Goal: Information Seeking & Learning: Learn about a topic

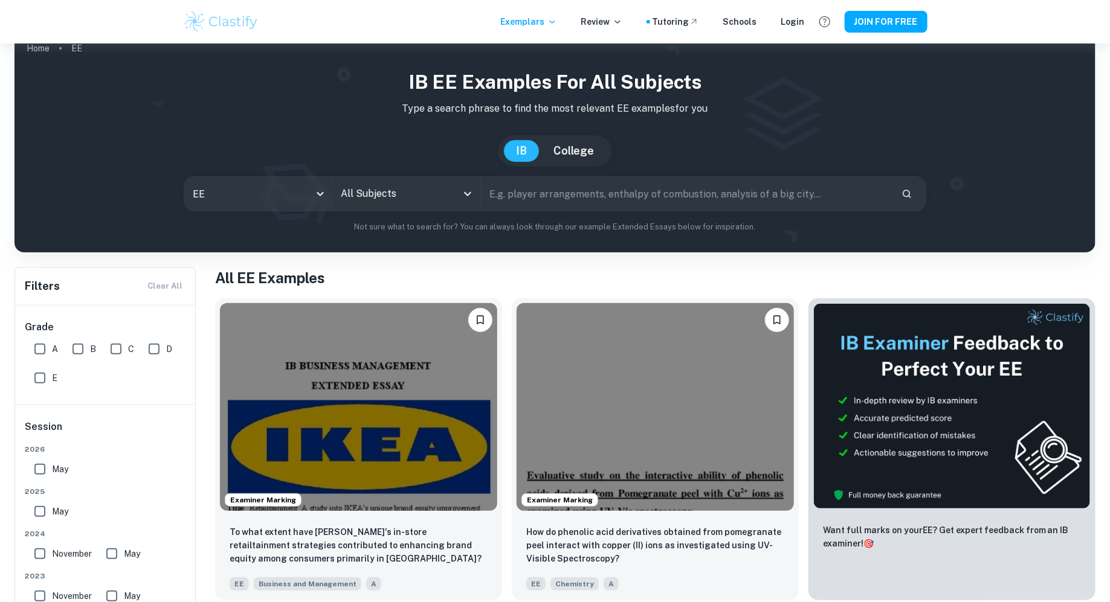
scroll to position [22, 0]
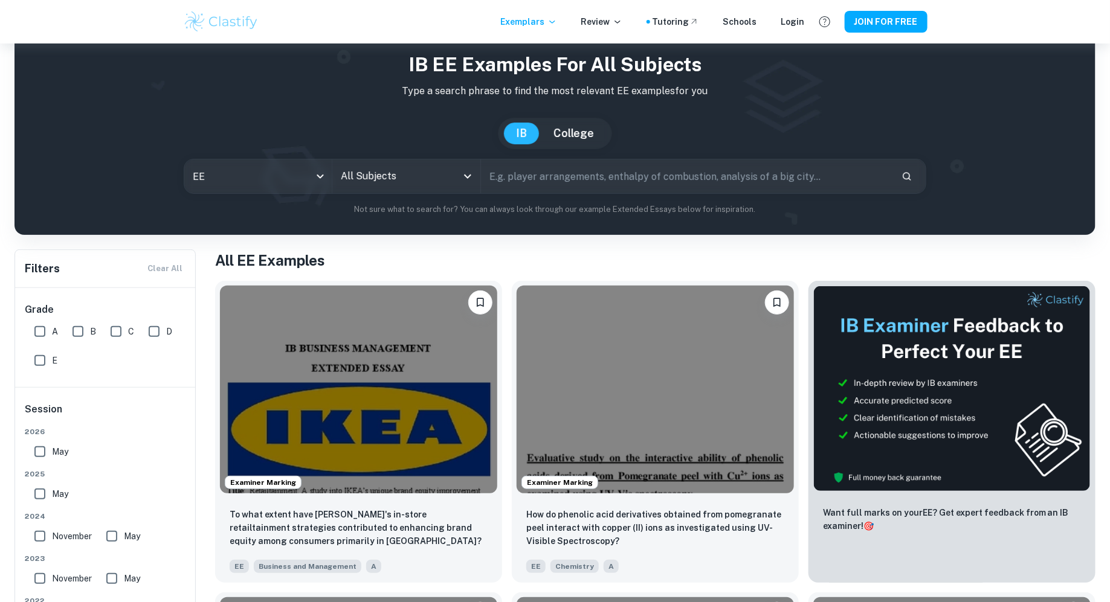
scroll to position [40, 0]
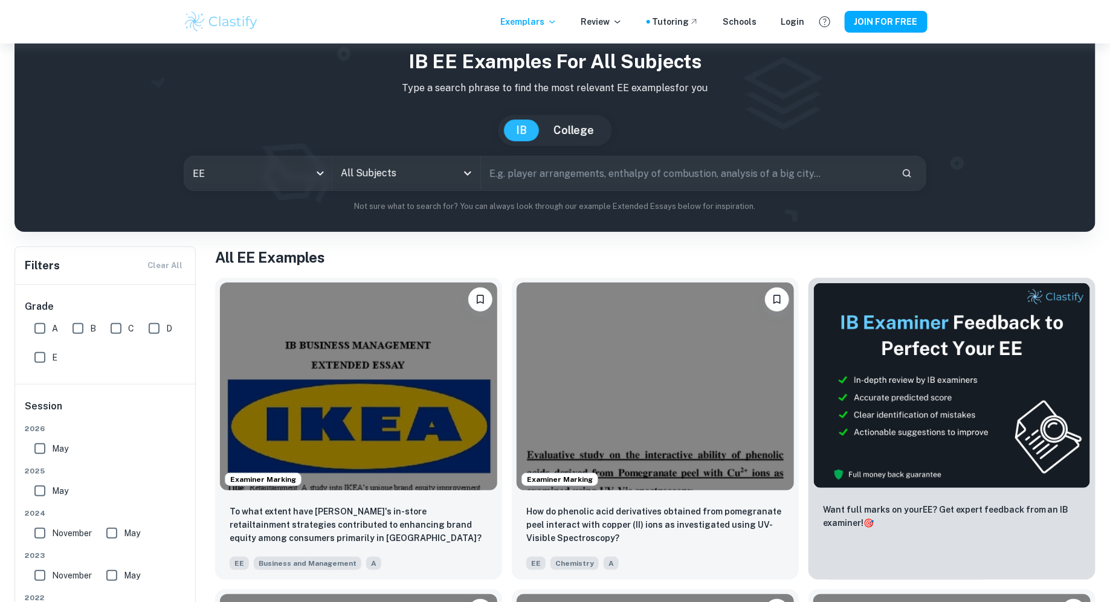
click at [390, 193] on div "IB EE examples for all subjects Type a search phrase to find the most relevant …" at bounding box center [555, 130] width 1062 height 166
click at [391, 180] on input "All Subjects" at bounding box center [397, 173] width 119 height 23
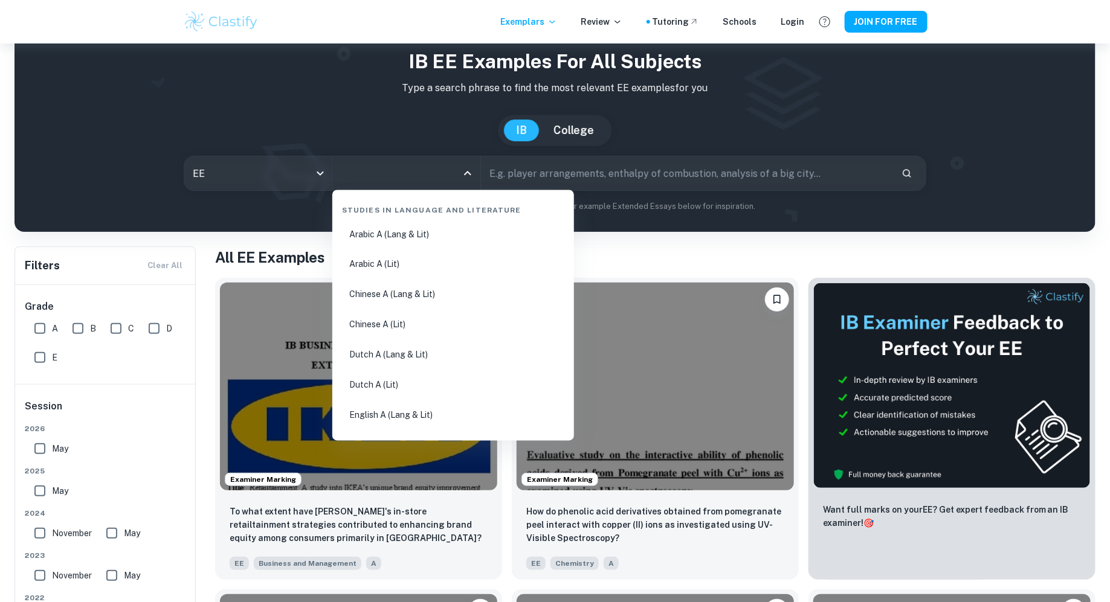
scroll to position [30, 0]
click at [428, 382] on li "English A (Lang & Lit)" at bounding box center [453, 386] width 232 height 28
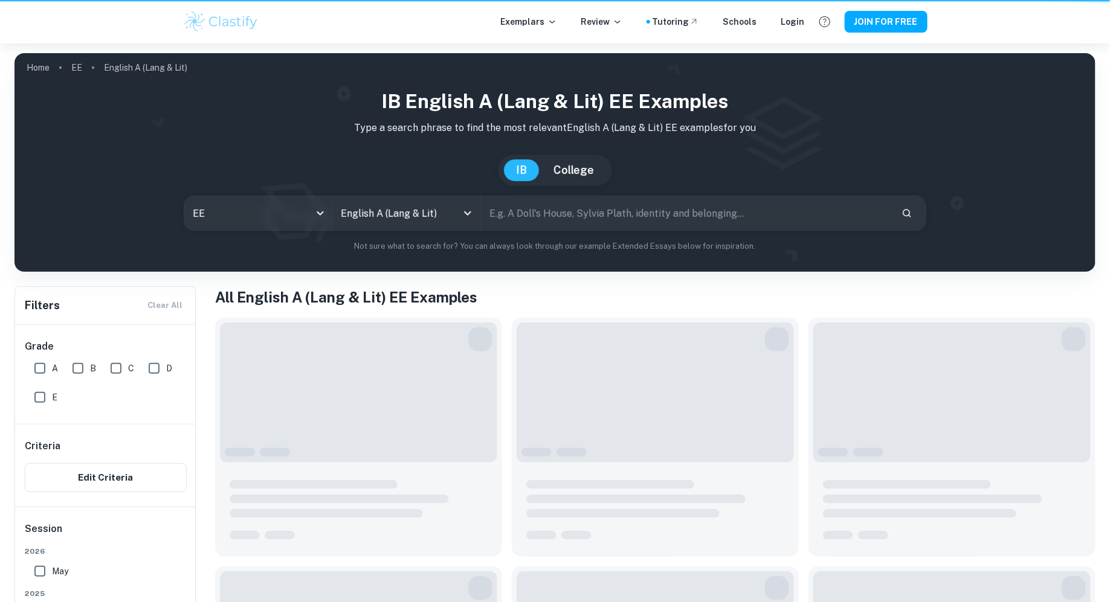
click at [628, 184] on div "[GEOGRAPHIC_DATA]" at bounding box center [555, 170] width 1062 height 31
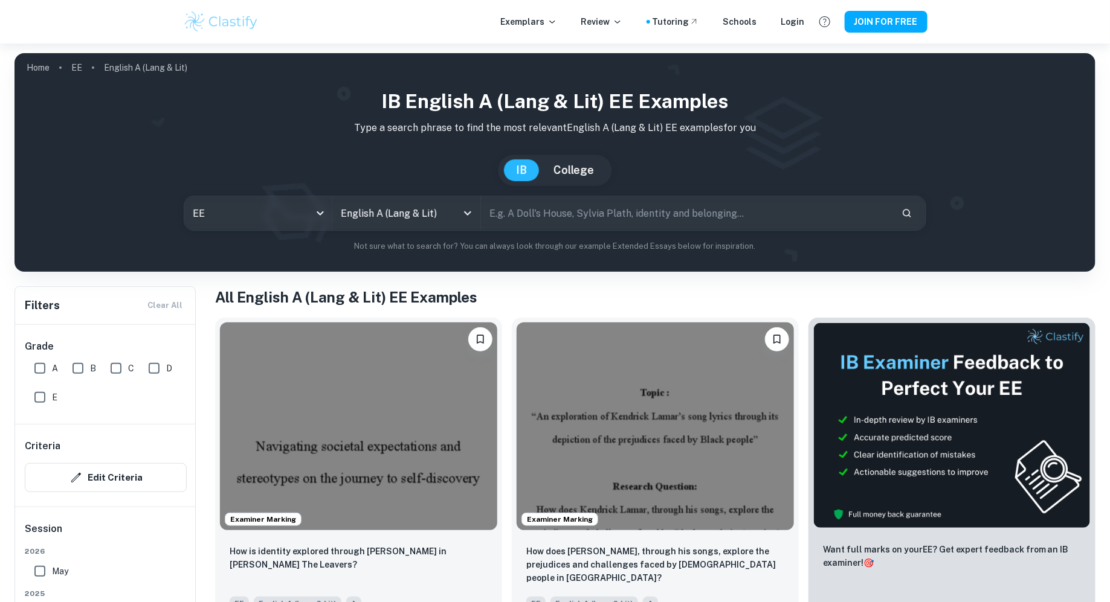
click at [625, 217] on input "text" at bounding box center [686, 213] width 411 height 34
type input "to what extent"
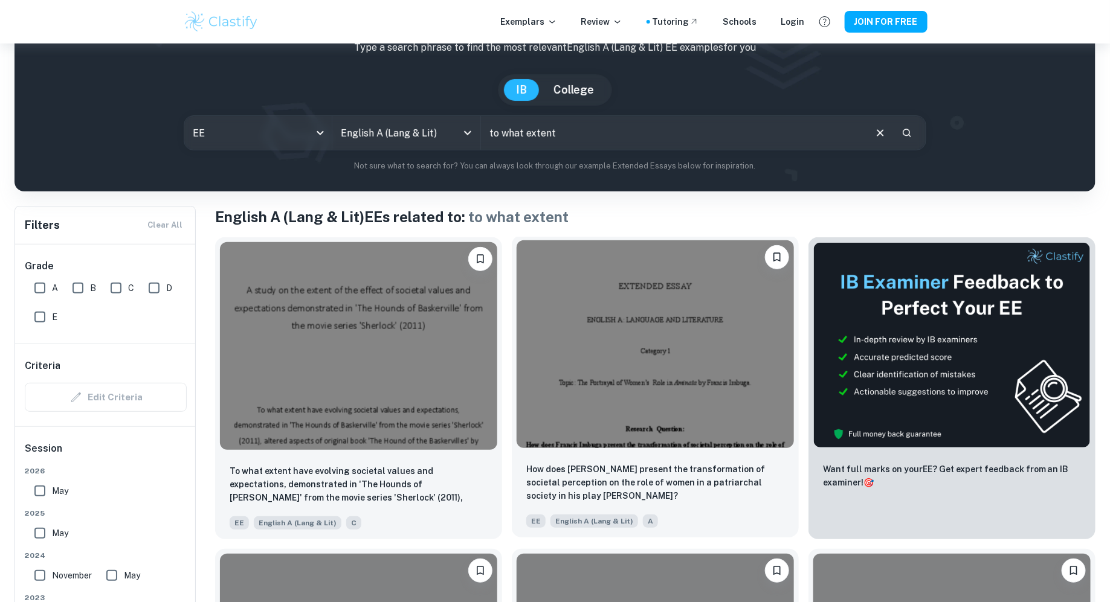
scroll to position [97, 0]
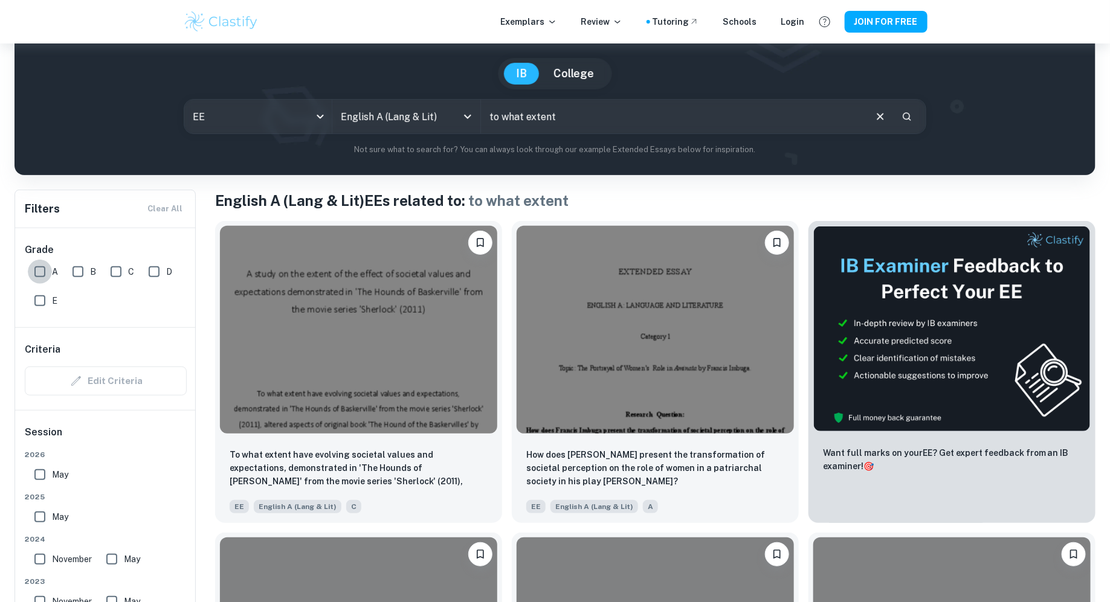
click at [48, 270] on input "A" at bounding box center [40, 272] width 24 height 24
checkbox input "true"
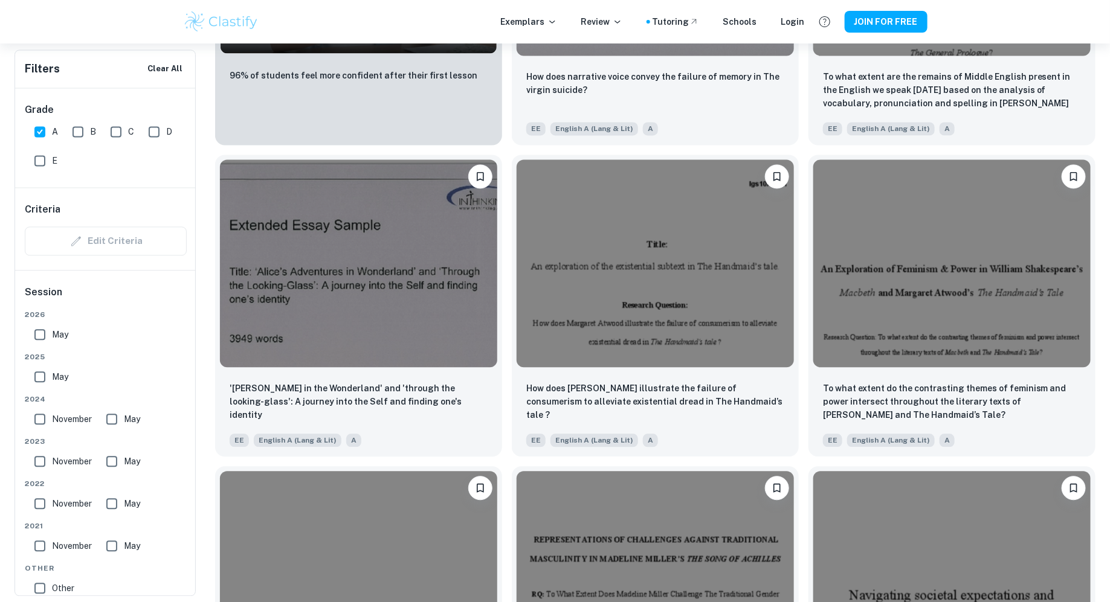
scroll to position [1130, 0]
